Goal: Browse casually: Explore the website without a specific task or goal

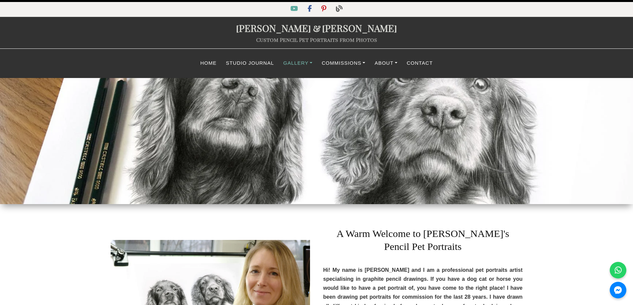
click at [301, 61] on link "Gallery" at bounding box center [298, 63] width 39 height 13
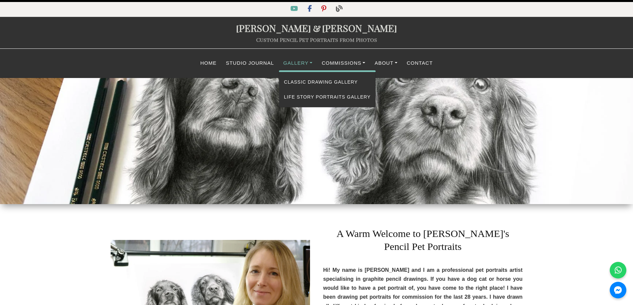
click at [298, 66] on link "Gallery" at bounding box center [298, 63] width 39 height 13
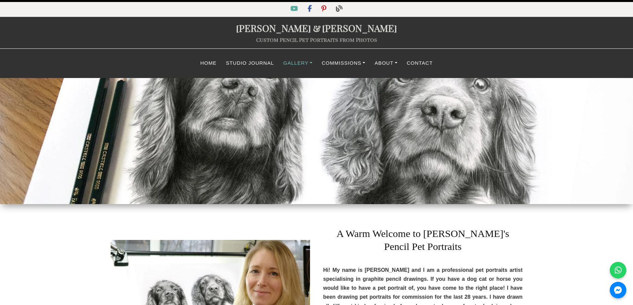
click at [291, 64] on link "Gallery" at bounding box center [298, 63] width 39 height 13
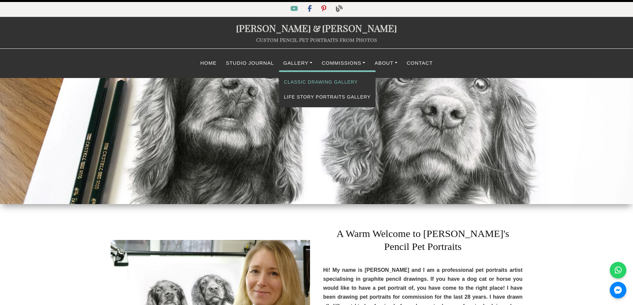
click at [291, 79] on link "Classic Drawing Gallery" at bounding box center [327, 82] width 97 height 15
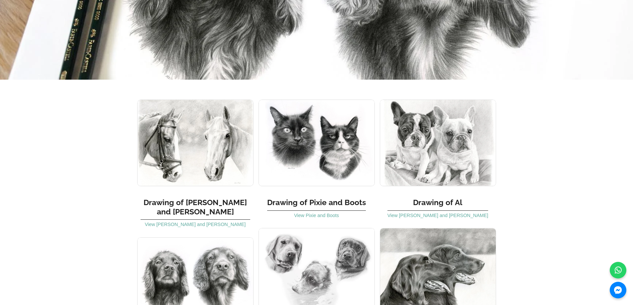
scroll to position [4285, 0]
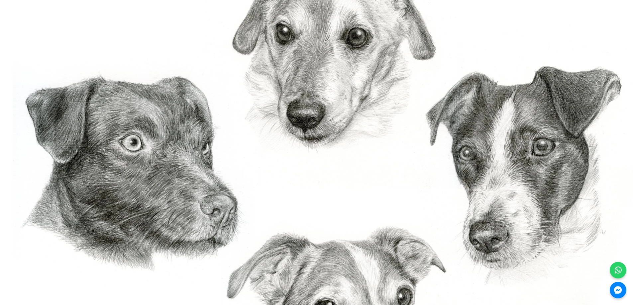
scroll to position [565, 0]
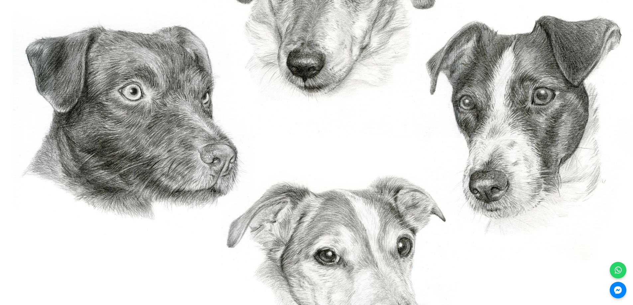
click at [336, 235] on img "Completed group Jack Russell pencil portrait" at bounding box center [316, 143] width 633 height 495
drag, startPoint x: 293, startPoint y: 202, endPoint x: 206, endPoint y: 179, distance: 90.2
click at [206, 179] on img "Completed group Jack Russell pencil portrait" at bounding box center [316, 143] width 633 height 495
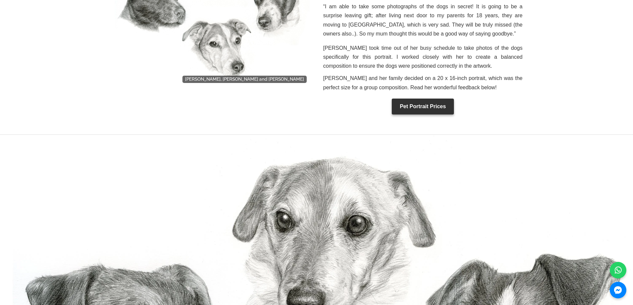
scroll to position [399, 0]
